Goal: Transaction & Acquisition: Purchase product/service

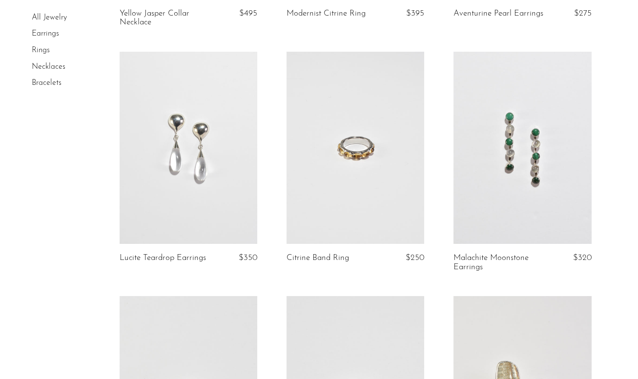
scroll to position [284, 0]
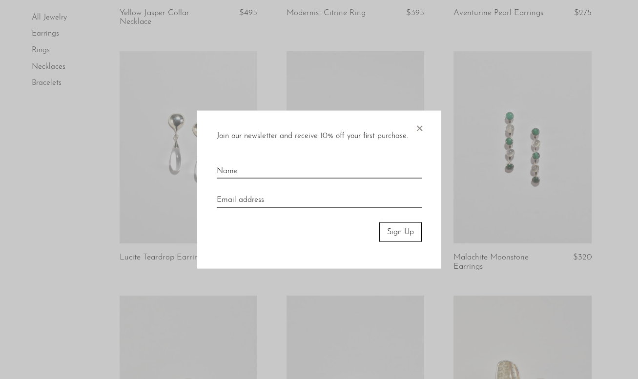
click at [420, 134] on span "×" at bounding box center [419, 125] width 10 height 31
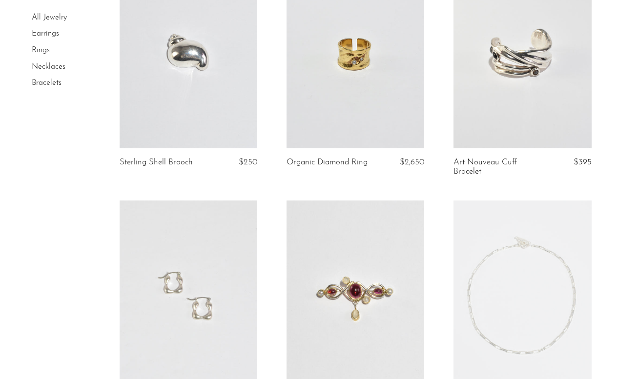
scroll to position [2090, 0]
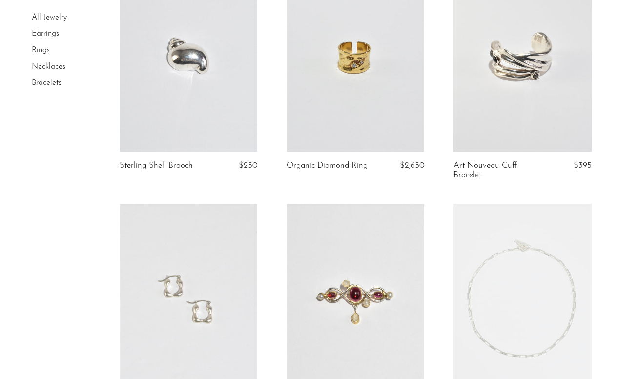
click at [508, 83] on link at bounding box center [522, 55] width 138 height 193
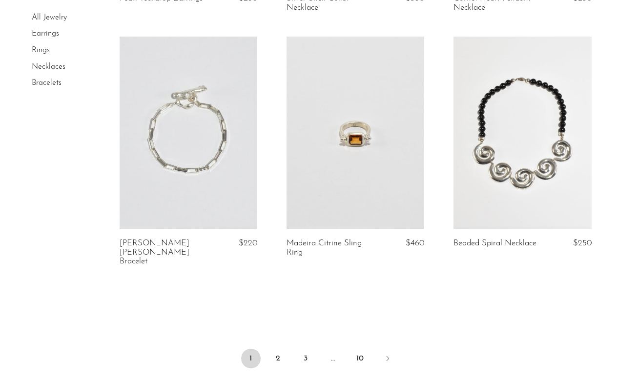
scroll to position [2768, 0]
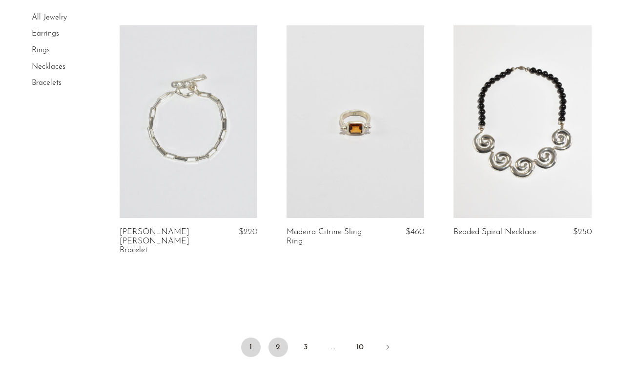
click at [276, 338] on link "2" at bounding box center [278, 348] width 20 height 20
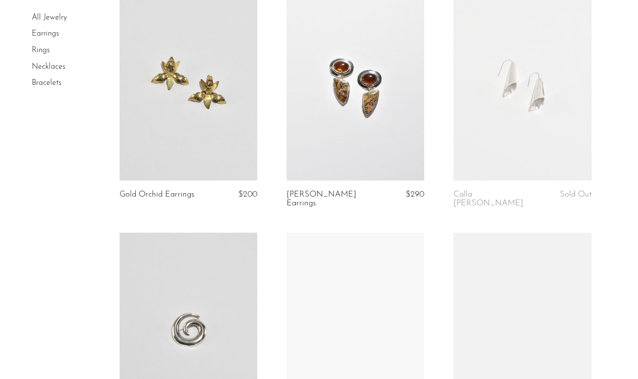
scroll to position [1814, 0]
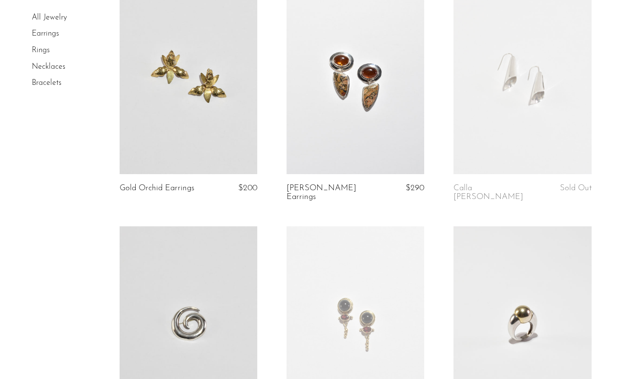
click at [519, 116] on link at bounding box center [522, 77] width 138 height 193
